Goal: Information Seeking & Learning: Learn about a topic

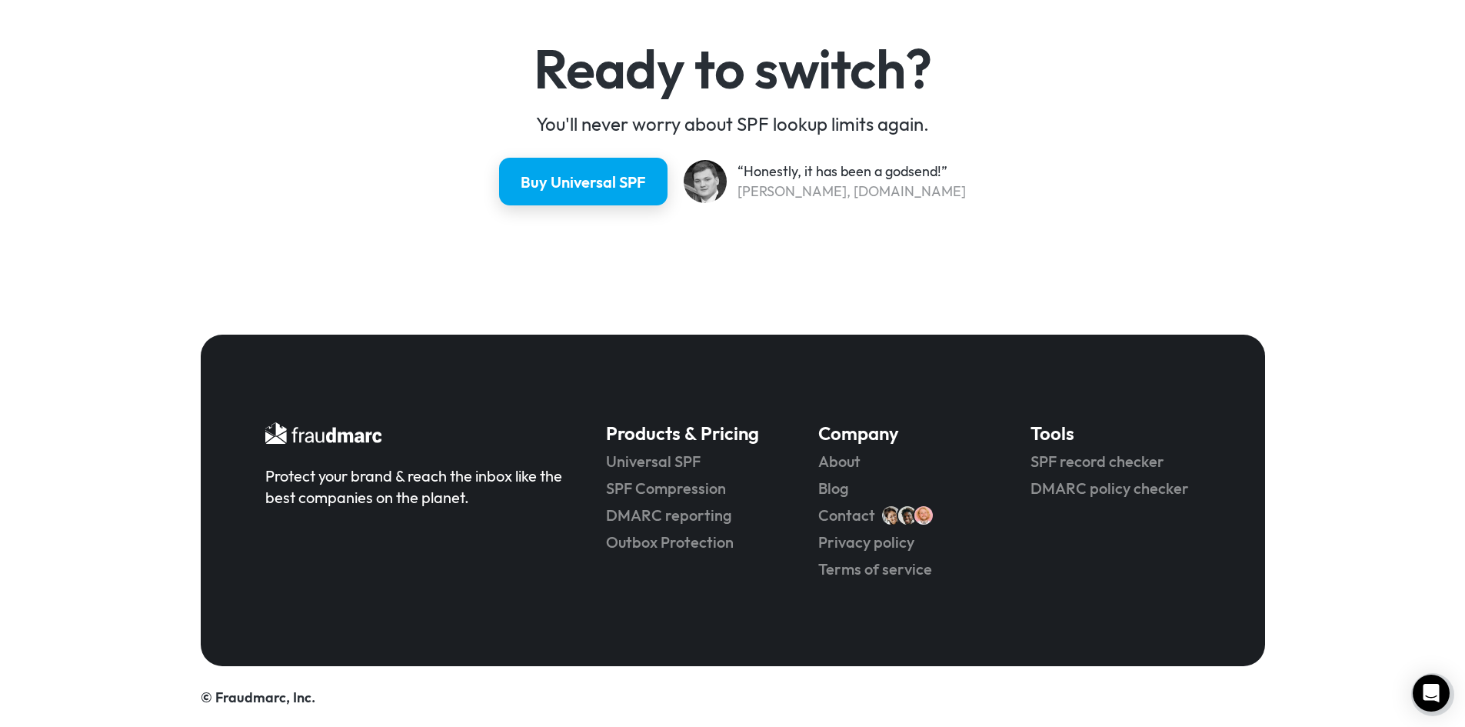
scroll to position [4077, 0]
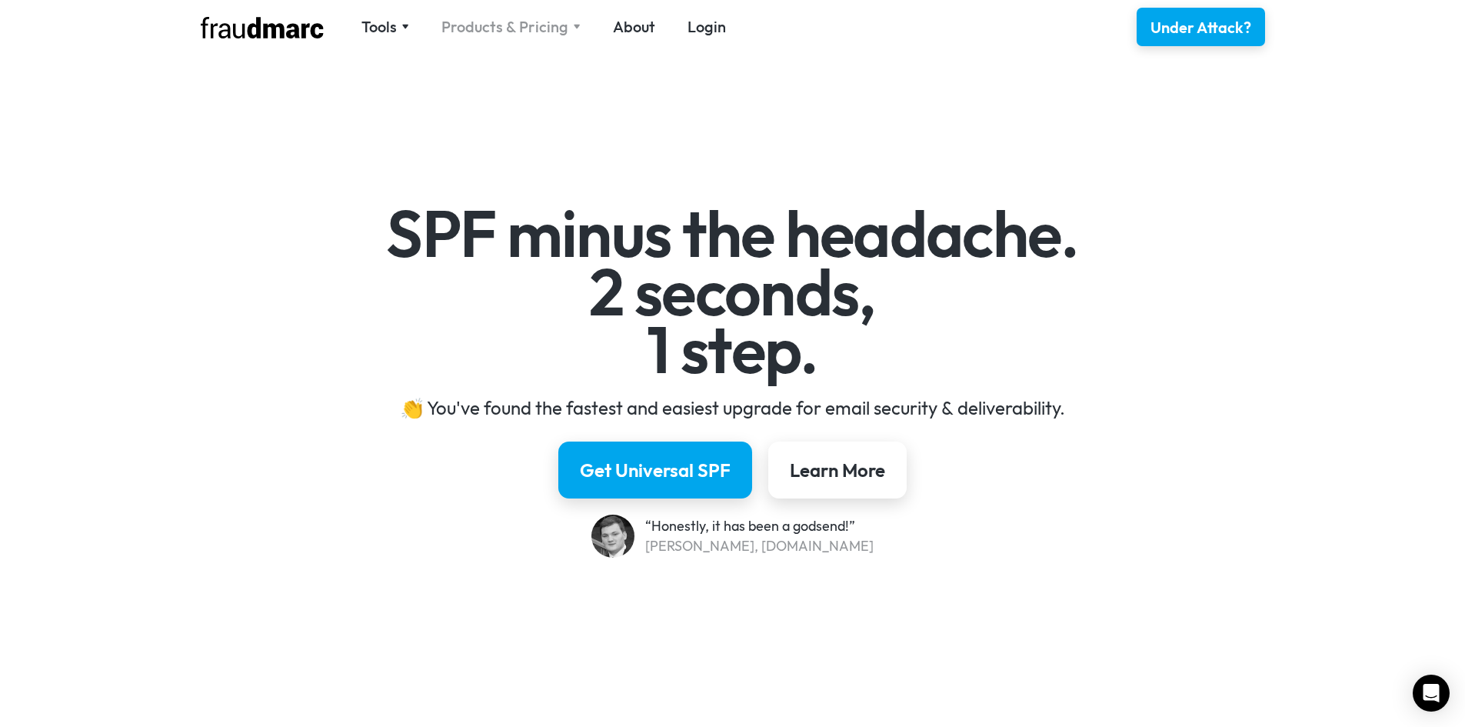
click at [543, 22] on div "Products & Pricing" at bounding box center [504, 27] width 127 height 22
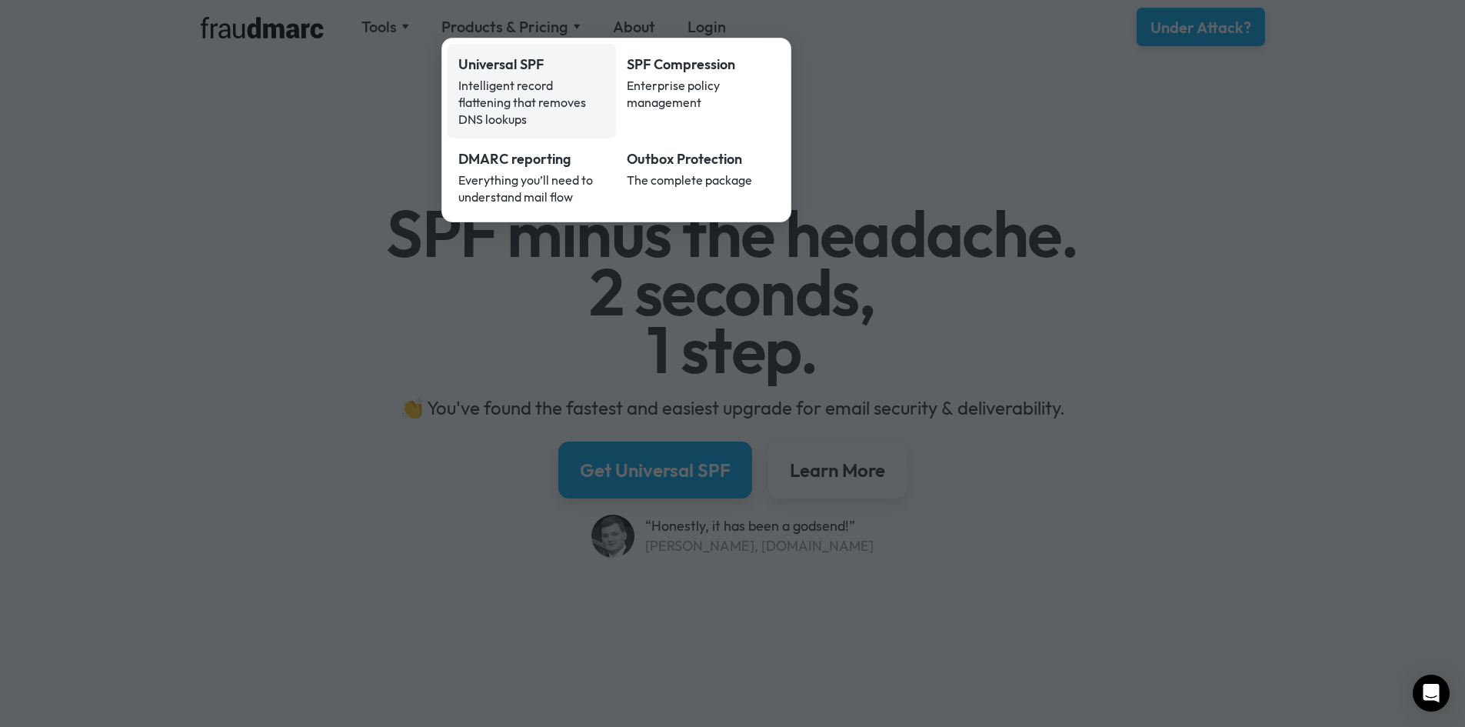
click at [524, 65] on div "Universal SPF" at bounding box center [532, 65] width 148 height 20
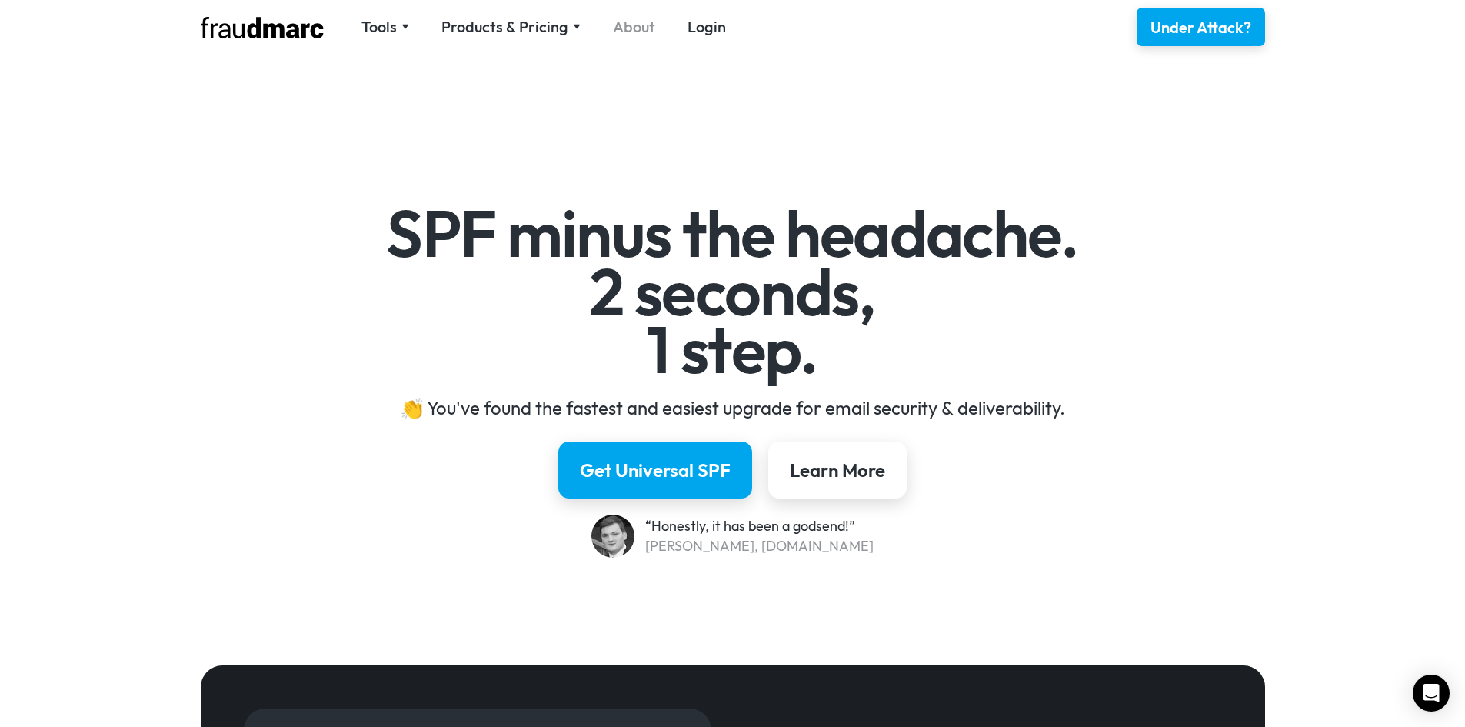
click at [634, 36] on link "About" at bounding box center [634, 27] width 42 height 22
